Goal: Task Accomplishment & Management: Manage account settings

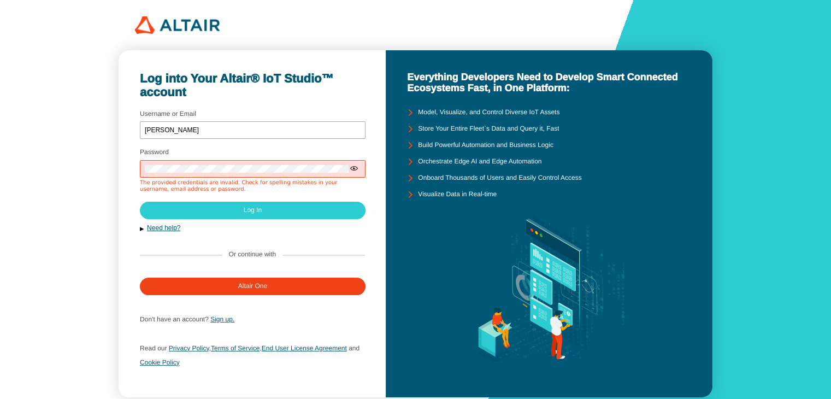
click at [348, 169] on div at bounding box center [253, 168] width 226 height 17
click at [356, 168] on iron-icon at bounding box center [354, 168] width 9 height 9
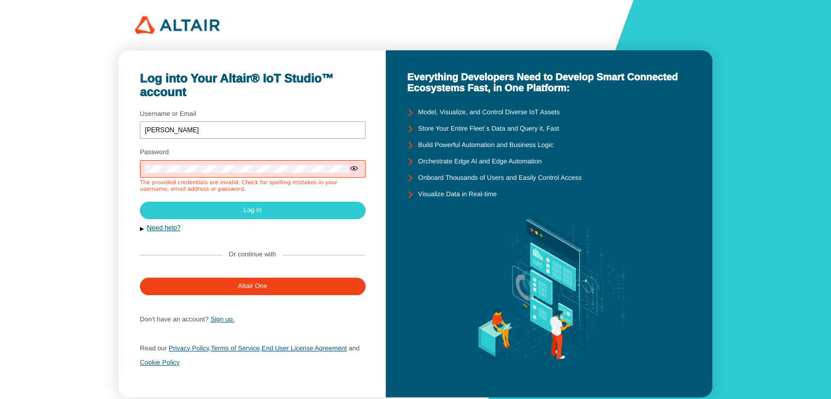
click at [356, 168] on iron-icon at bounding box center [354, 168] width 9 height 9
click at [256, 131] on input "gnanesh" at bounding box center [253, 131] width 216 height 8
type input "aeiiot"
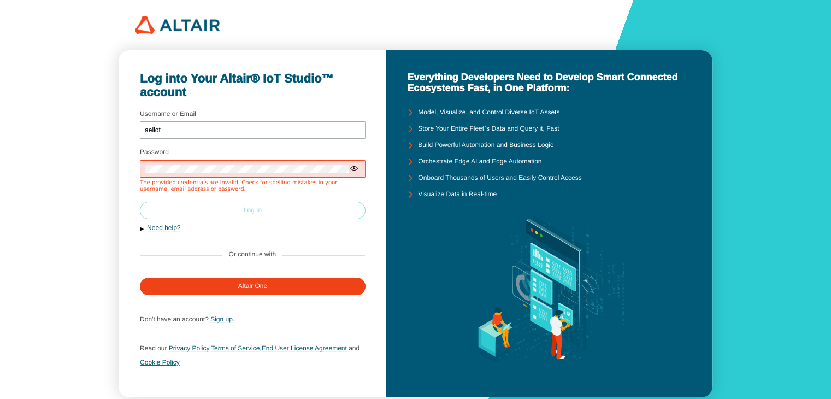
click at [257, 215] on paper-button "Log In" at bounding box center [253, 210] width 226 height 17
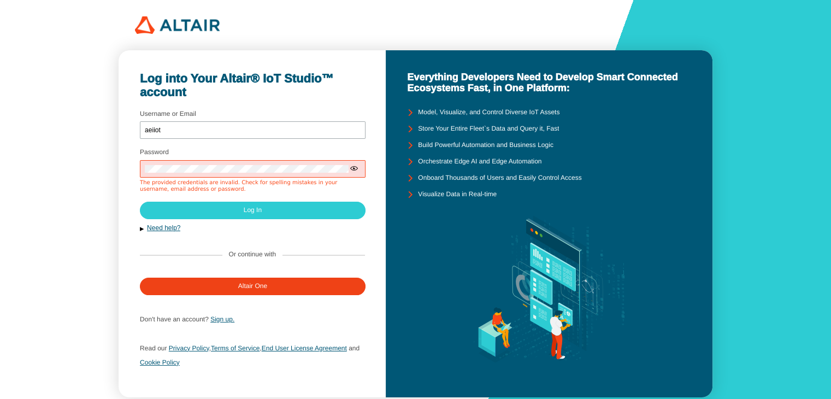
click at [128, 187] on div "Log into Your Altair® IoT Studio™ account Username or Email aeiiot Password The…" at bounding box center [252, 223] width 267 height 347
click at [131, 143] on div "Log into Your Altair® IoT Studio™ account Username or Email aeiiot Password The…" at bounding box center [252, 223] width 267 height 347
click at [159, 230] on link "Need help?" at bounding box center [163, 228] width 33 height 8
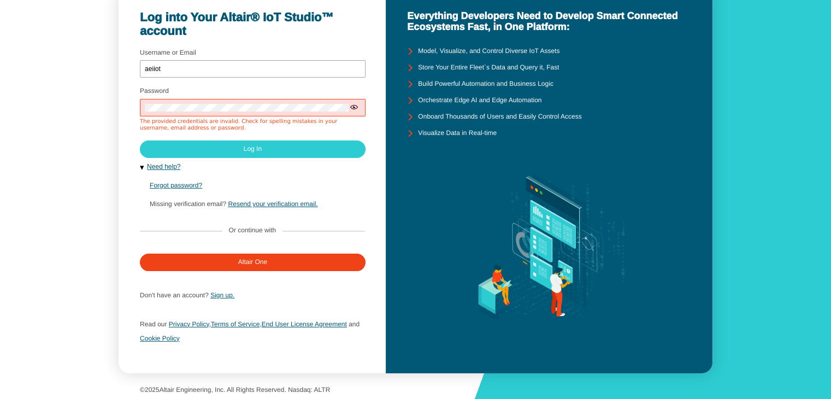
scroll to position [62, 0]
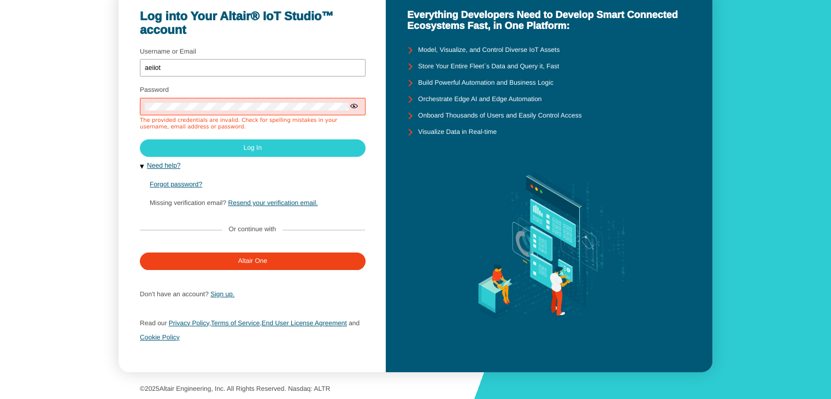
click at [409, 97] on iron-icon at bounding box center [409, 99] width 16 height 16
click at [412, 97] on iron-icon at bounding box center [409, 99] width 16 height 16
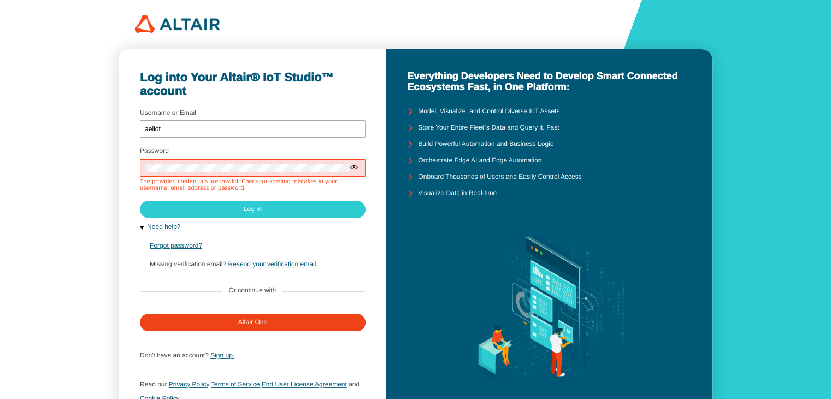
scroll to position [0, 0]
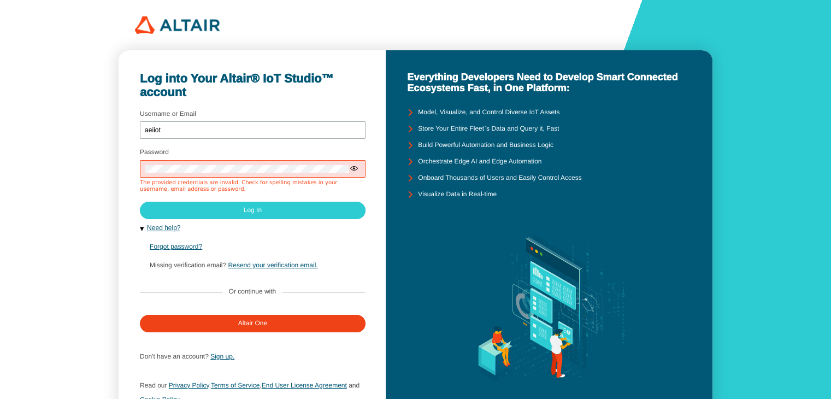
click at [409, 159] on iron-icon at bounding box center [409, 161] width 16 height 16
click at [0, 0] on slot "Orchestrate Edge AI and Edge Automation" at bounding box center [0, 0] width 0 height 0
click at [461, 240] on img at bounding box center [549, 308] width 185 height 210
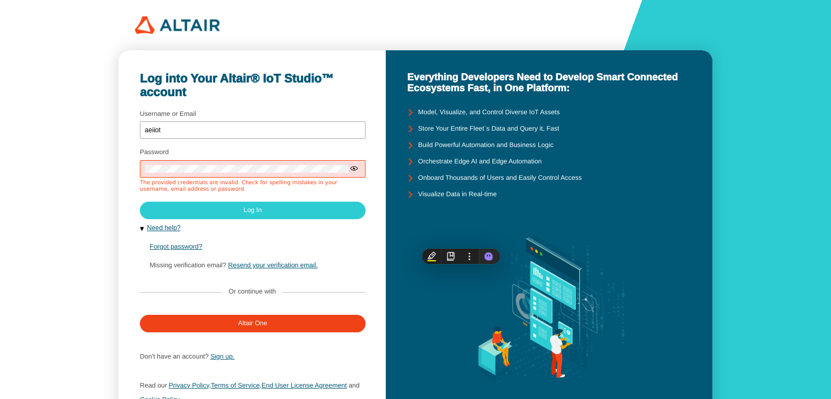
click at [411, 159] on iron-icon at bounding box center [409, 161] width 16 height 16
drag, startPoint x: 411, startPoint y: 159, endPoint x: 405, endPoint y: 161, distance: 6.2
click at [409, 159] on iron-icon at bounding box center [409, 161] width 16 height 16
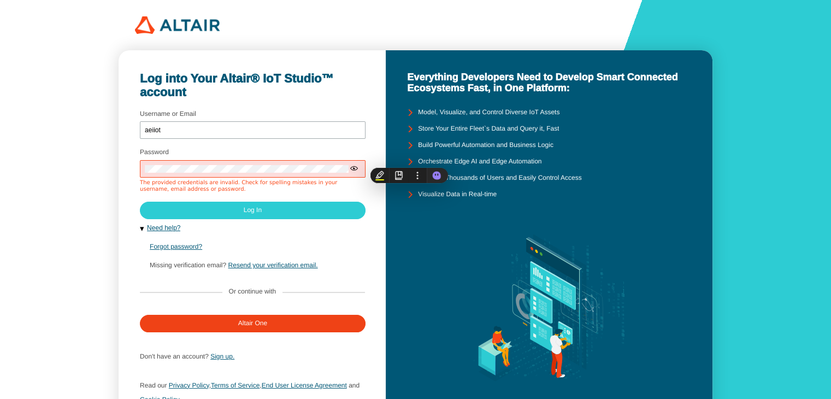
click at [404, 161] on iron-icon at bounding box center [409, 161] width 16 height 16
click at [409, 142] on iron-icon at bounding box center [409, 145] width 16 height 16
click at [410, 145] on iron-icon at bounding box center [409, 145] width 16 height 16
click at [410, 127] on iron-icon at bounding box center [409, 129] width 16 height 16
click at [407, 111] on iron-icon at bounding box center [409, 112] width 16 height 16
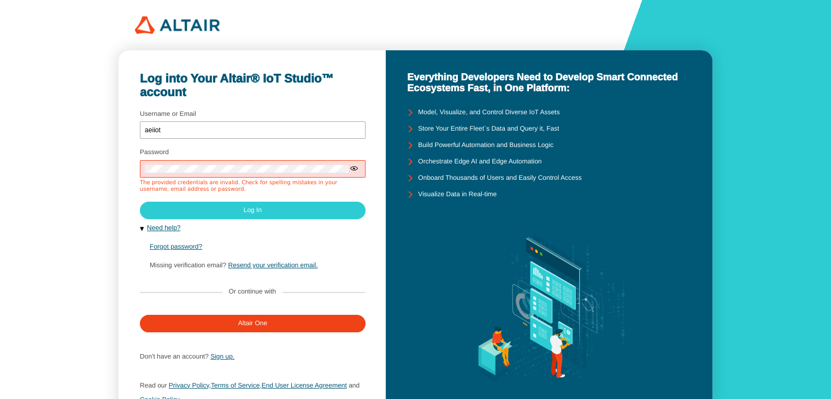
click at [407, 180] on iron-icon at bounding box center [409, 178] width 16 height 16
click at [367, 101] on div "Log into Your Altair® IoT Studio™ account Username or Email aeiiot Password The…" at bounding box center [252, 242] width 267 height 384
